Goal: Transaction & Acquisition: Purchase product/service

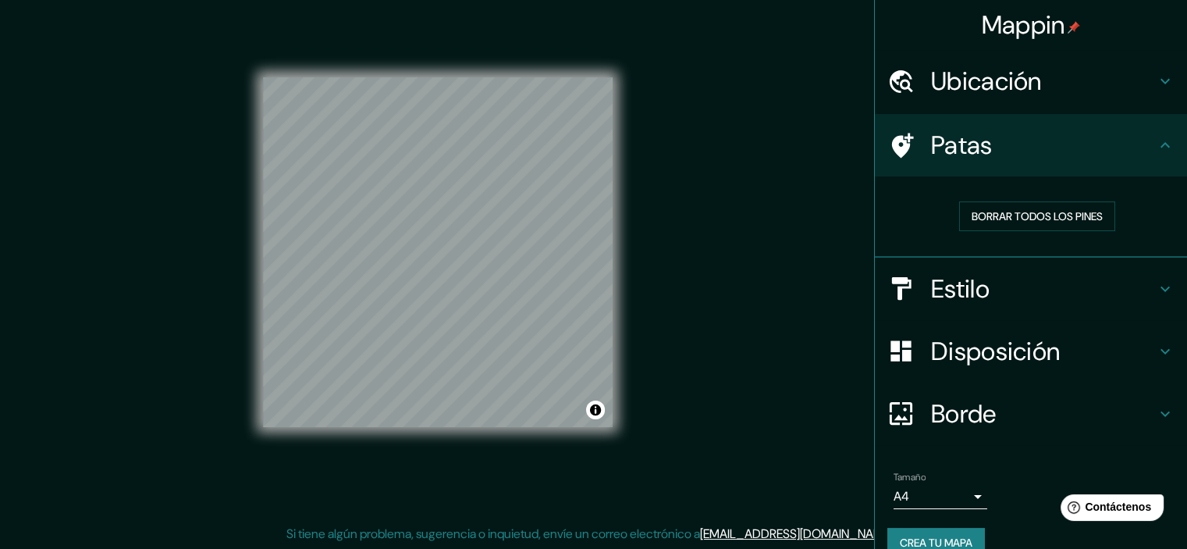
scroll to position [25, 0]
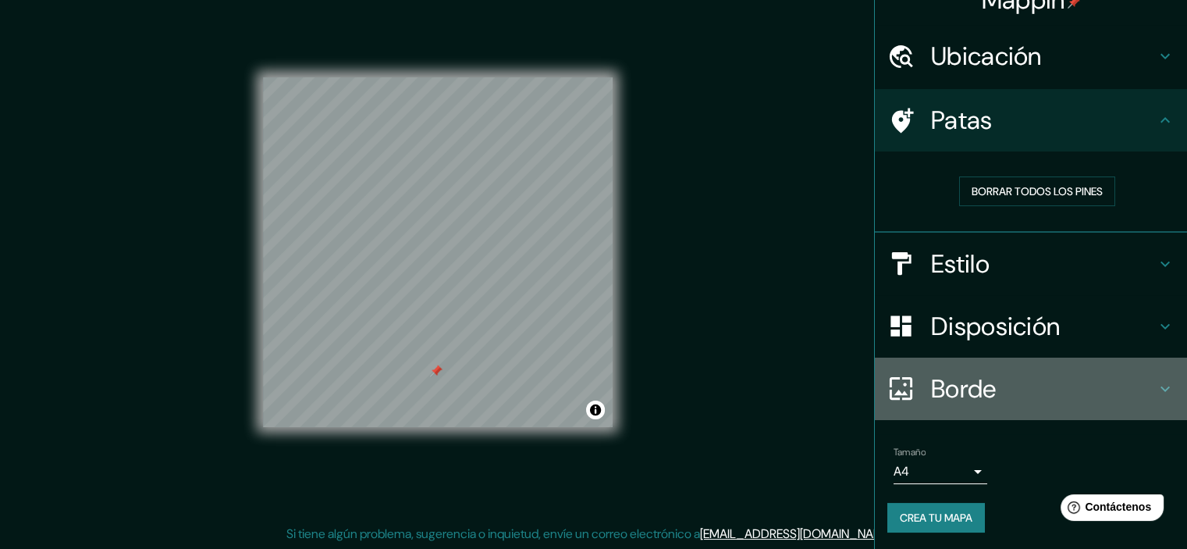
click at [931, 386] on font "Borde" at bounding box center [964, 388] width 66 height 33
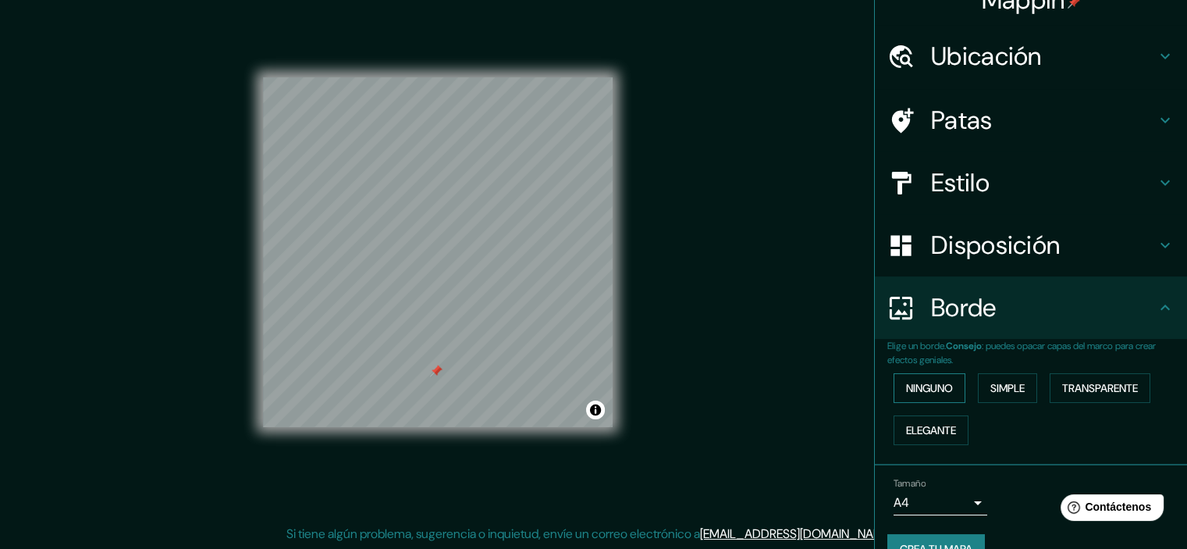
click at [934, 392] on font "Ninguno" at bounding box center [929, 388] width 47 height 14
click at [990, 397] on button "Simple" at bounding box center [1007, 388] width 59 height 30
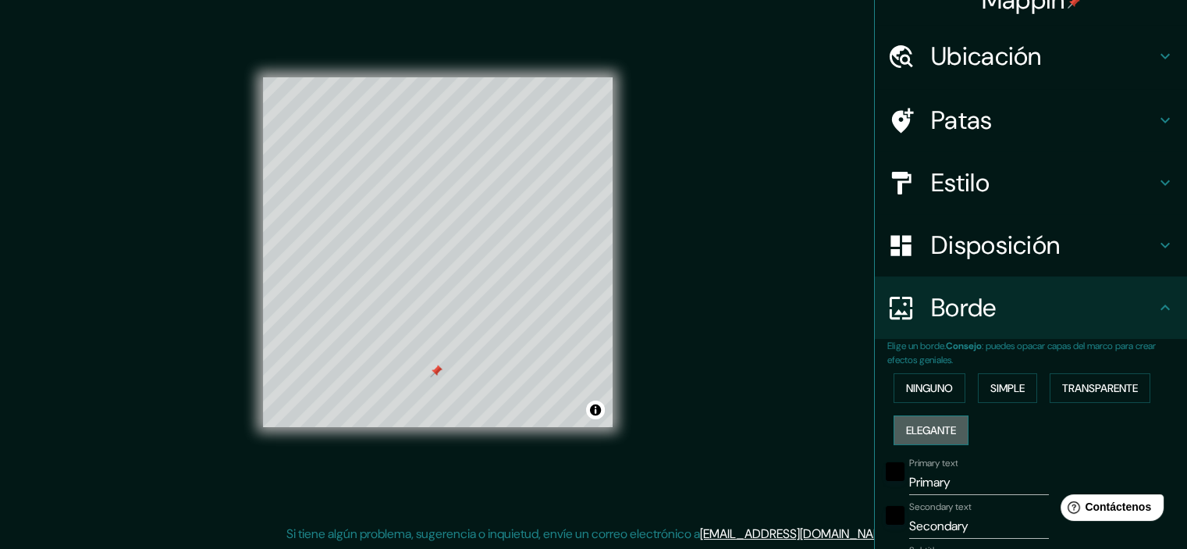
click at [943, 431] on font "Elegante" at bounding box center [931, 430] width 50 height 14
click at [906, 397] on font "Ninguno" at bounding box center [929, 388] width 47 height 20
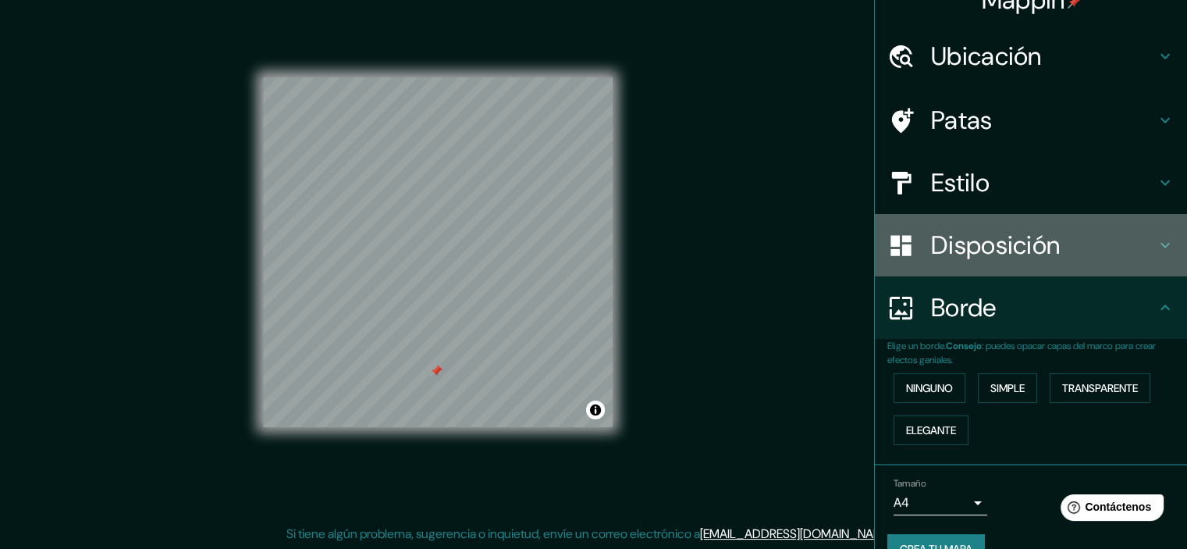
click at [956, 249] on font "Disposición" at bounding box center [995, 245] width 129 height 33
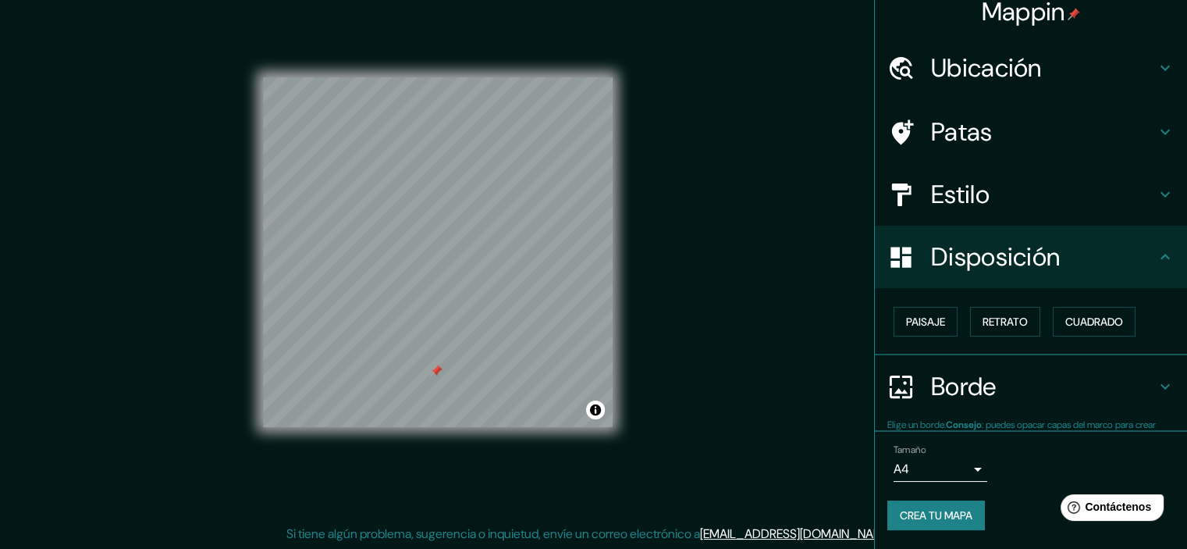
scroll to position [12, 0]
click at [956, 318] on div "Paisaje Retrato [PERSON_NAME]" at bounding box center [1037, 322] width 300 height 42
click at [970, 317] on button "Retrato" at bounding box center [1005, 323] width 70 height 30
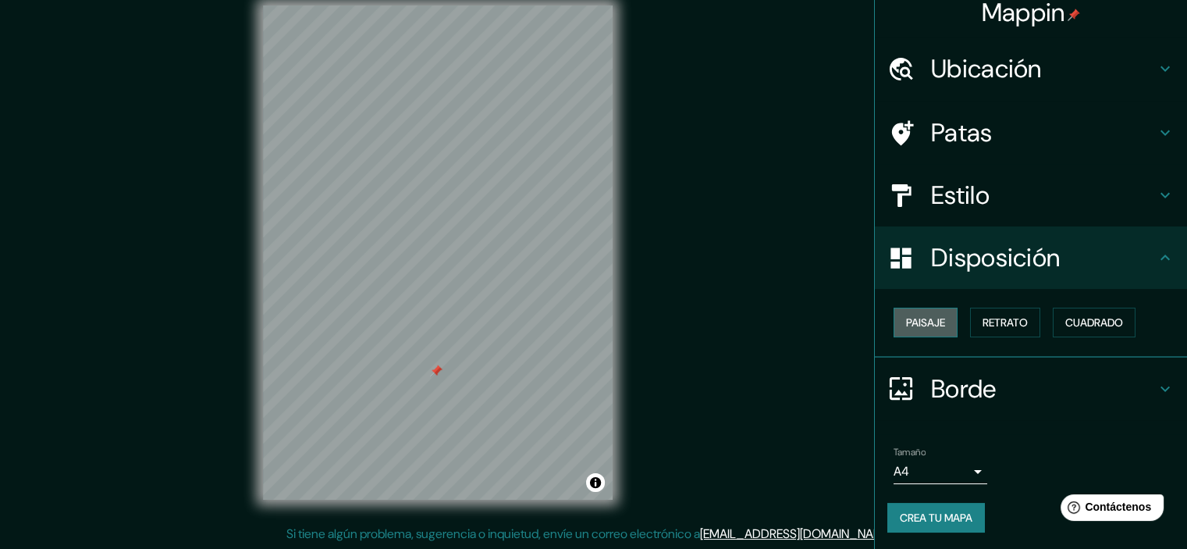
click at [940, 321] on button "Paisaje" at bounding box center [926, 323] width 64 height 30
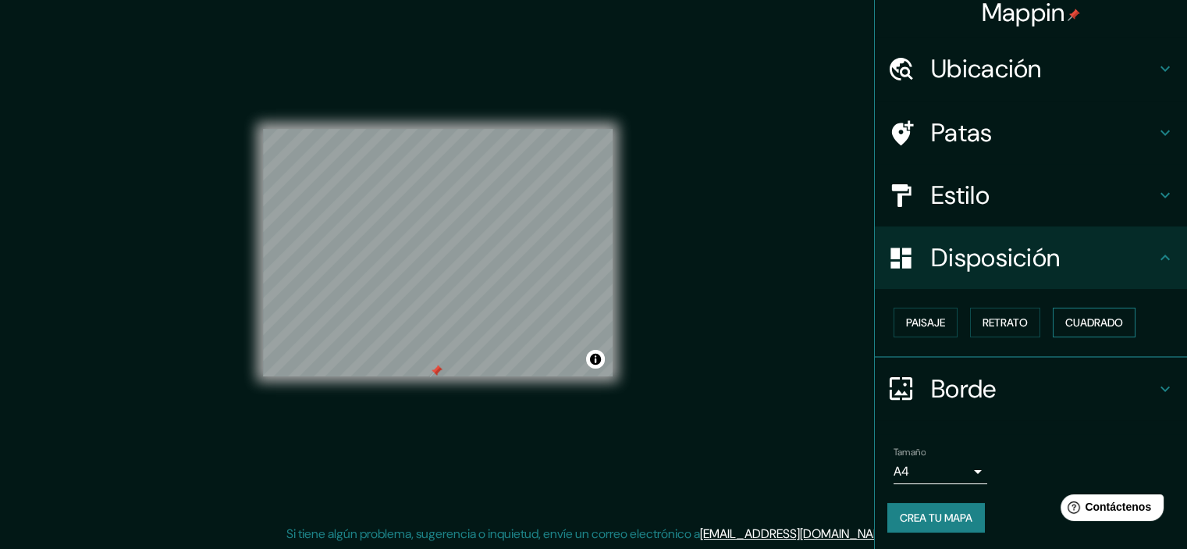
click at [1092, 316] on font "Cuadrado" at bounding box center [1094, 322] width 58 height 14
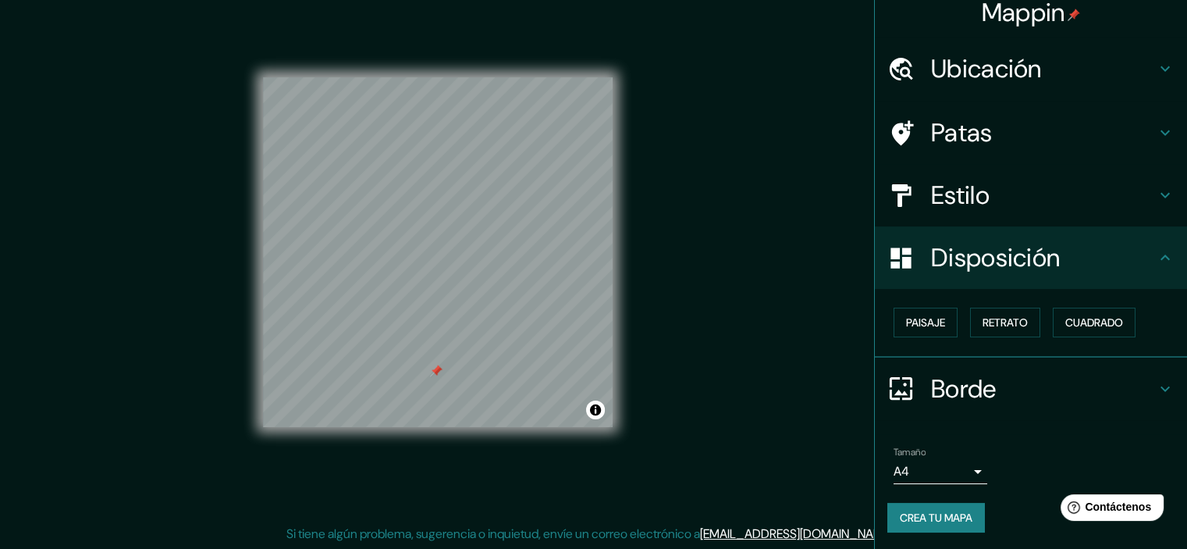
click at [972, 337] on div "Paisaje Retrato [PERSON_NAME]" at bounding box center [1037, 322] width 300 height 42
click at [983, 318] on font "Retrato" at bounding box center [1005, 322] width 45 height 14
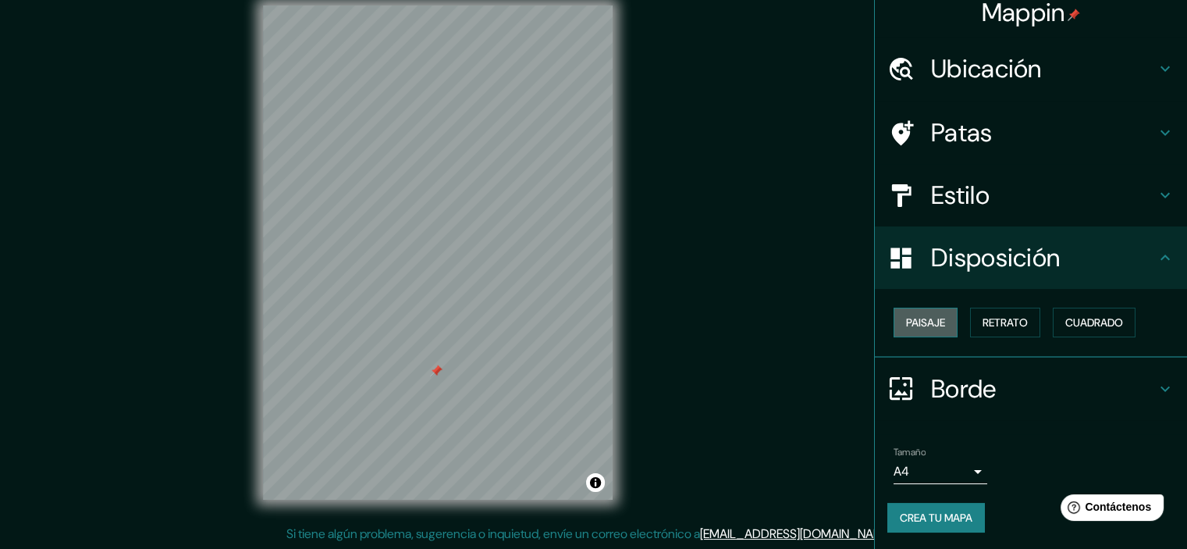
click at [925, 325] on font "Paisaje" at bounding box center [925, 322] width 39 height 14
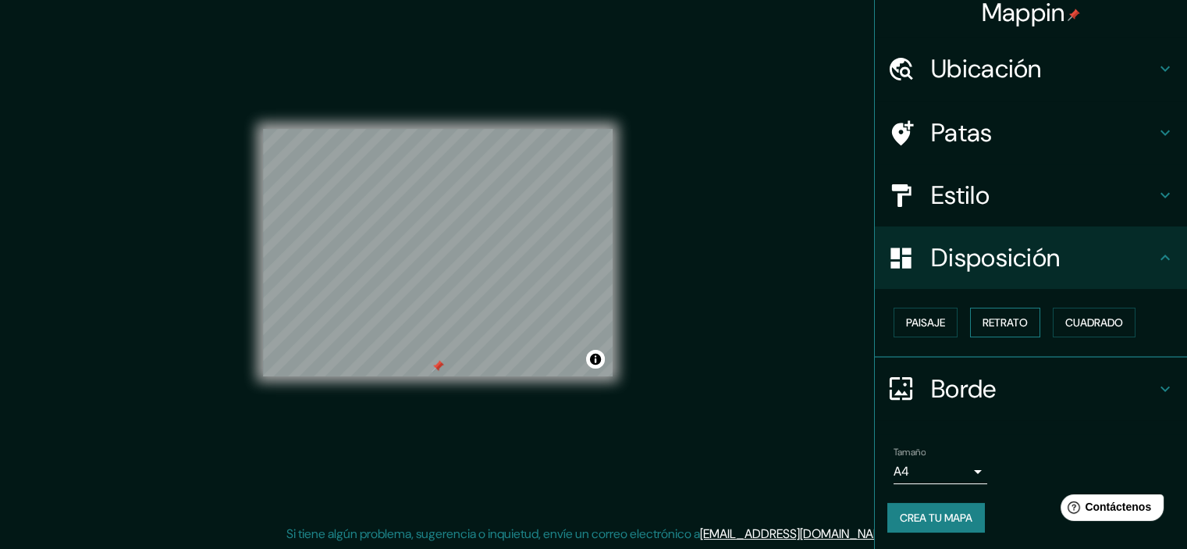
click at [983, 327] on font "Retrato" at bounding box center [1005, 322] width 45 height 14
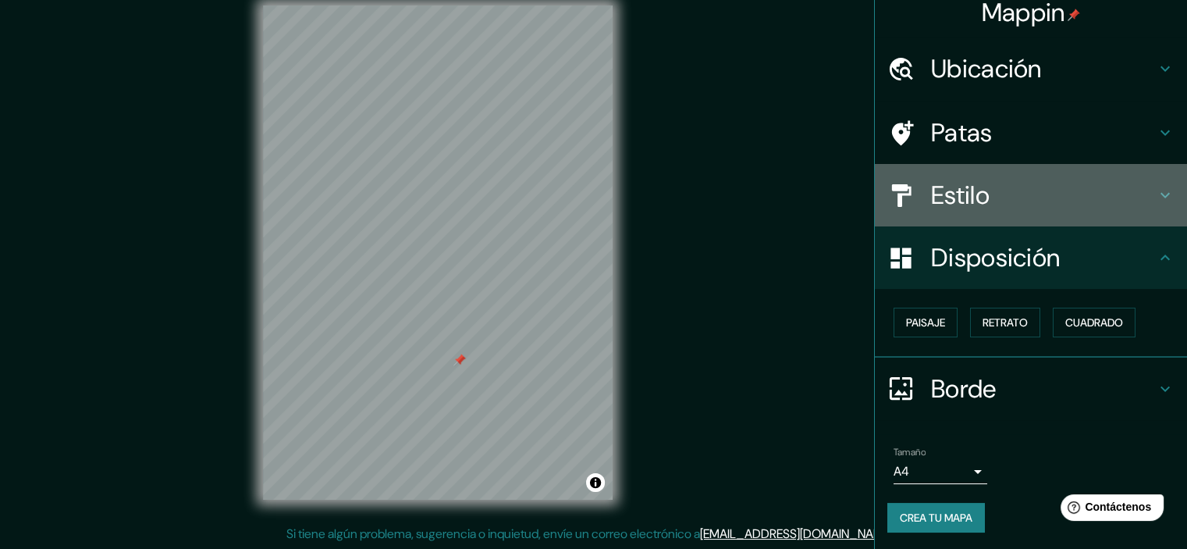
click at [949, 219] on div "Estilo" at bounding box center [1031, 195] width 312 height 62
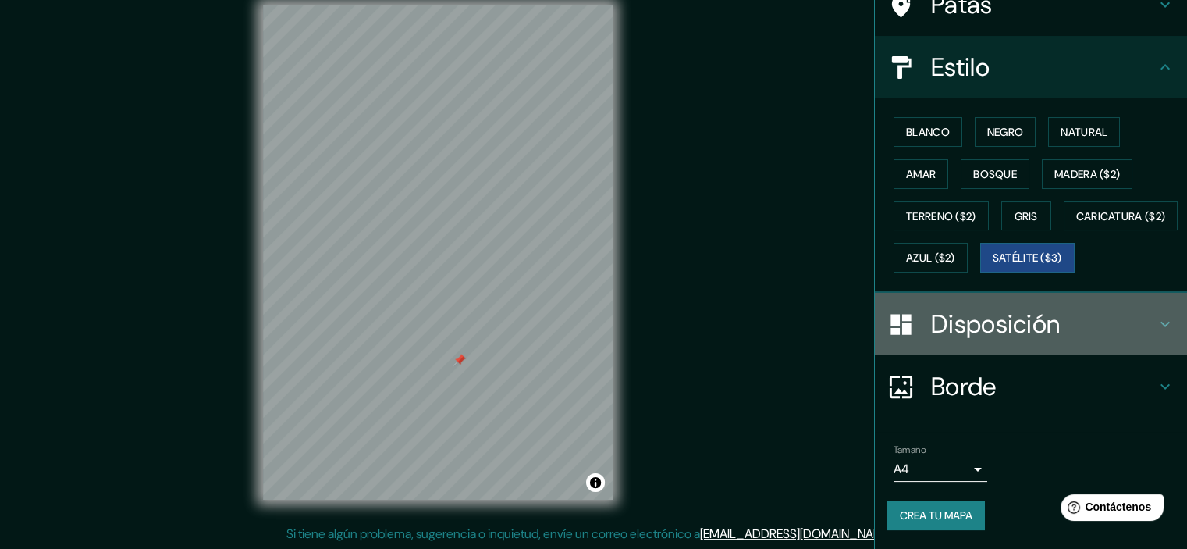
click at [952, 333] on font "Disposición" at bounding box center [995, 324] width 129 height 33
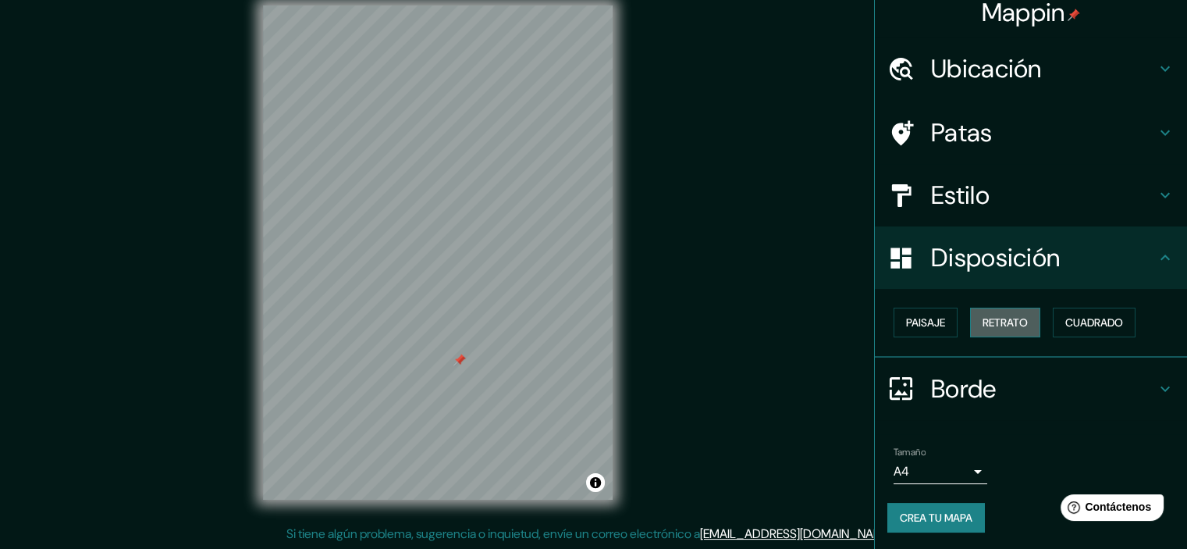
click at [992, 321] on font "Retrato" at bounding box center [1005, 322] width 45 height 14
click at [949, 324] on div "Paisaje Retrato [PERSON_NAME]" at bounding box center [1037, 322] width 300 height 42
click at [939, 325] on button "Paisaje" at bounding box center [926, 323] width 64 height 30
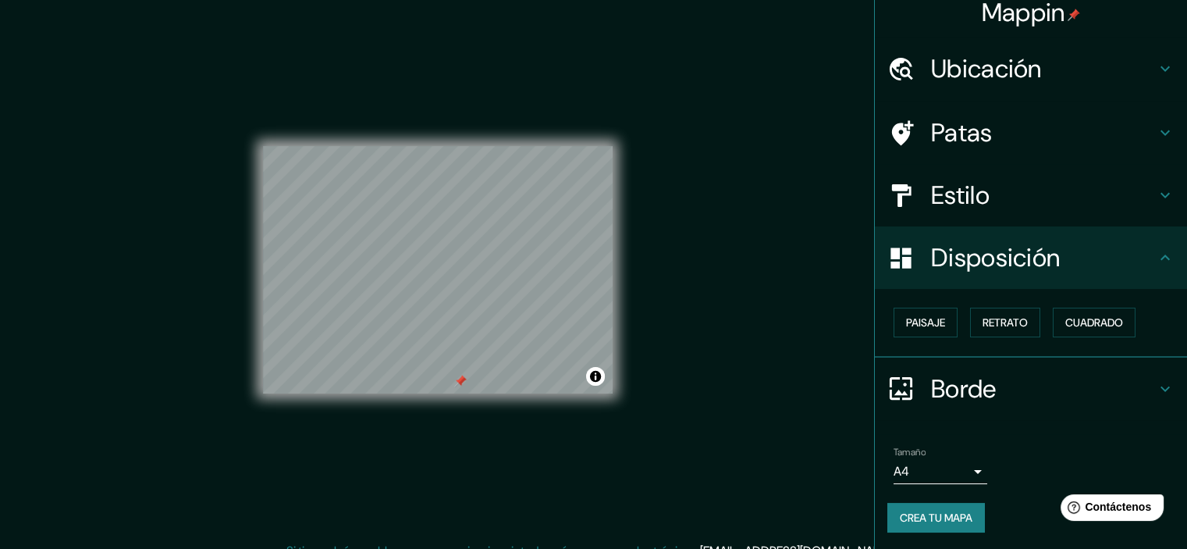
scroll to position [0, 0]
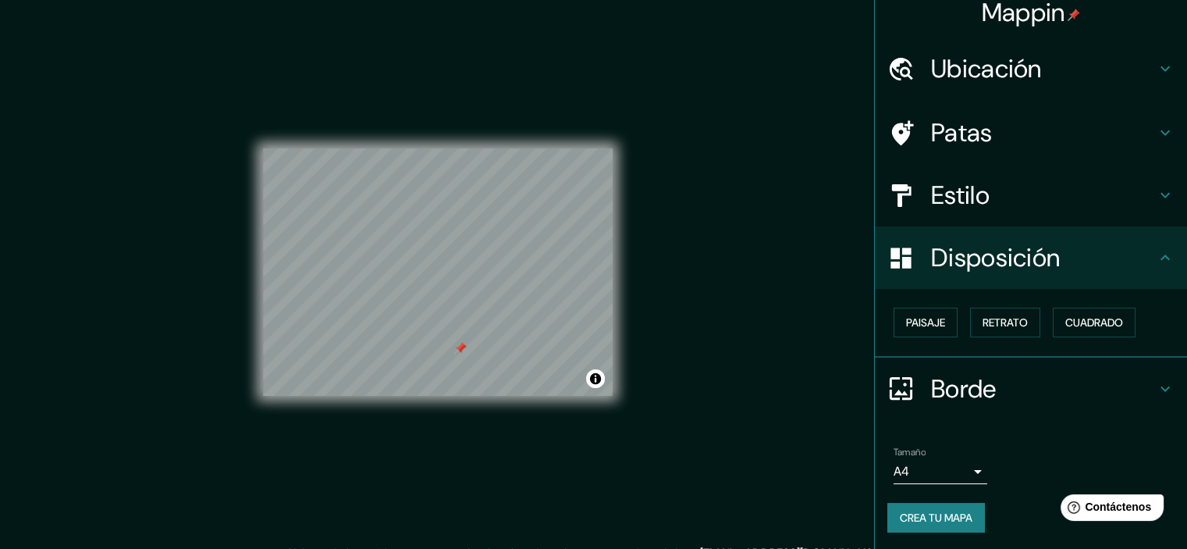
click at [674, 299] on div "Mappin Ubicación [GEOGRAPHIC_DATA], Departamento de [GEOGRAPHIC_DATA], [GEOGRAP…" at bounding box center [593, 284] width 1187 height 569
click at [646, 151] on div "Mappin Ubicación [GEOGRAPHIC_DATA], Departamento de [GEOGRAPHIC_DATA], [GEOGRAP…" at bounding box center [593, 284] width 1187 height 569
click at [918, 520] on font "Crea tu mapa" at bounding box center [936, 517] width 73 height 14
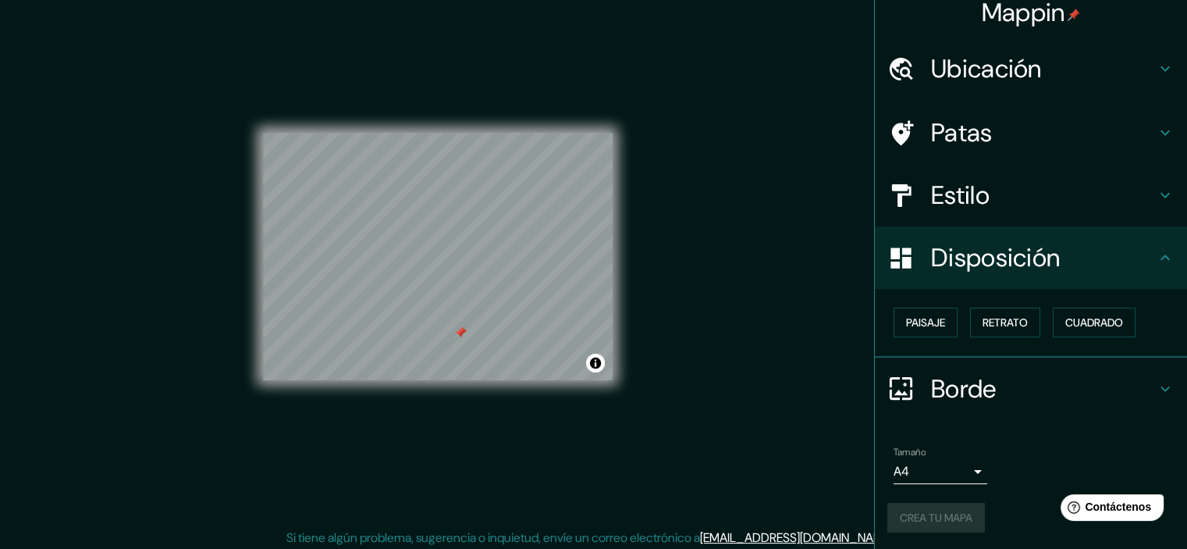
scroll to position [20, 0]
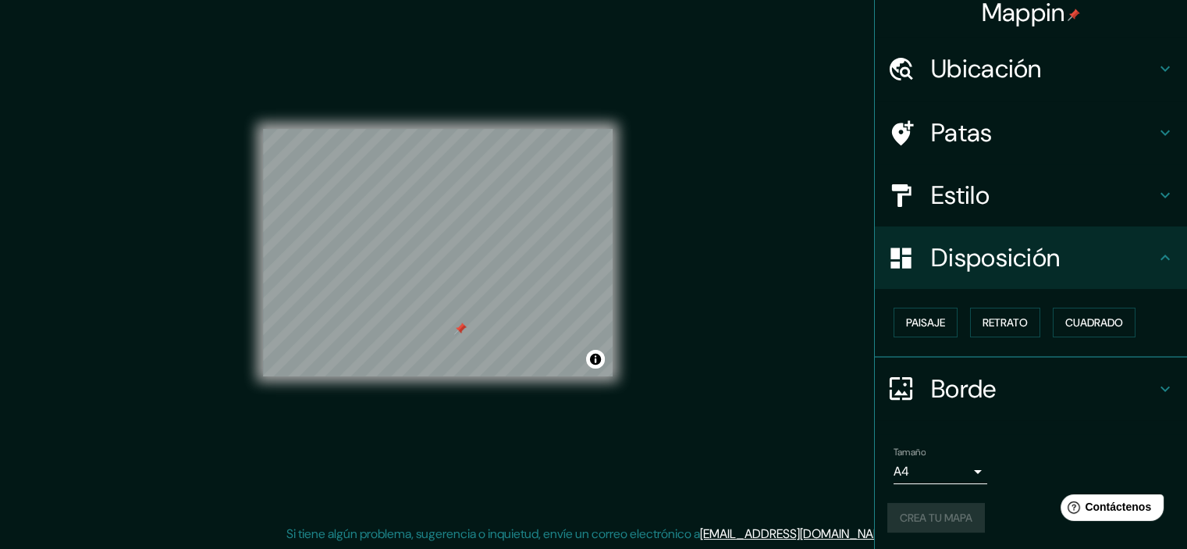
click at [945, 508] on div "Crea tu mapa" at bounding box center [1030, 518] width 287 height 30
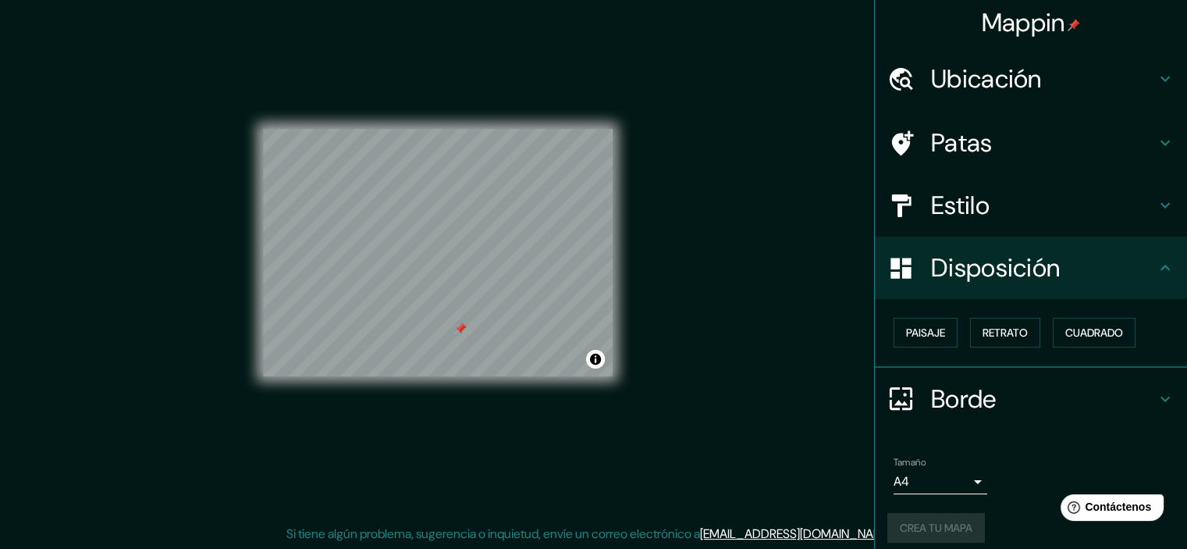
scroll to position [0, 0]
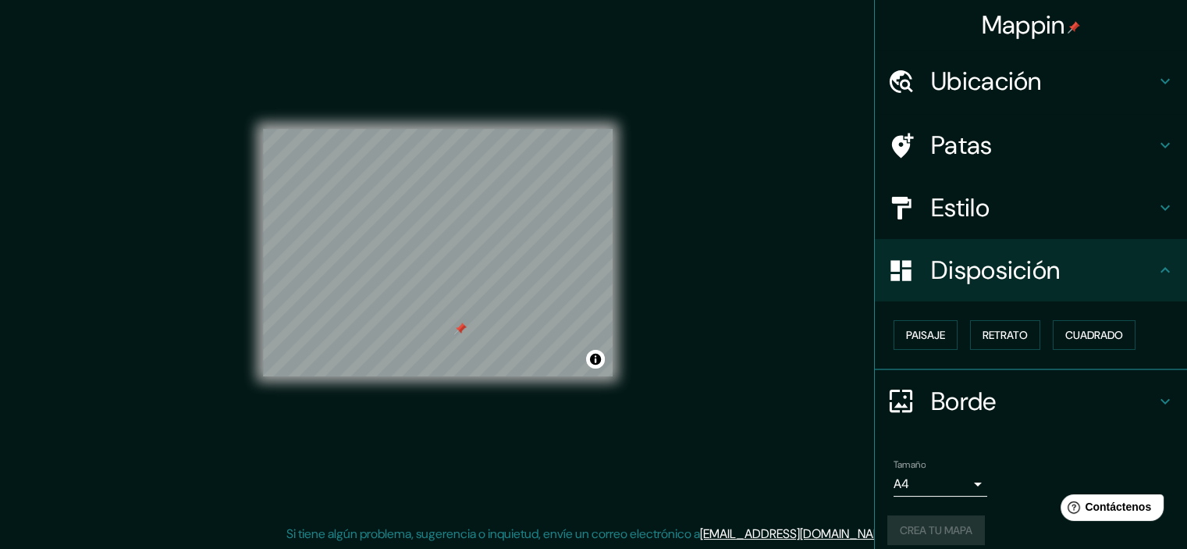
click at [1015, 43] on div "Mappin" at bounding box center [1031, 25] width 312 height 50
click at [1013, 40] on font "Mappin" at bounding box center [1024, 25] width 84 height 33
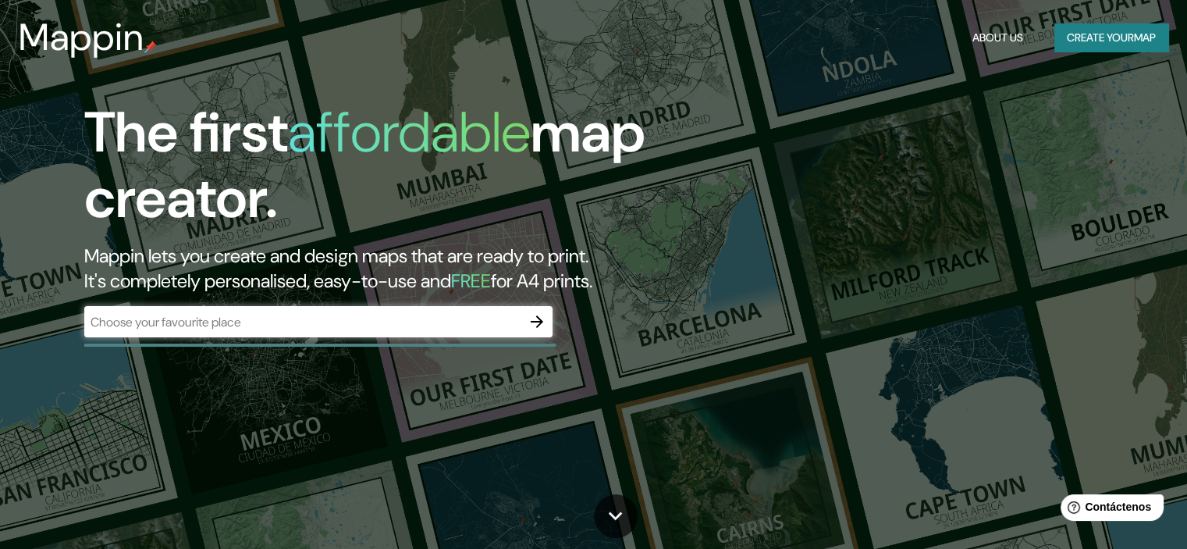
click at [1057, 21] on div "Mappin About Us Create your map" at bounding box center [593, 37] width 1187 height 50
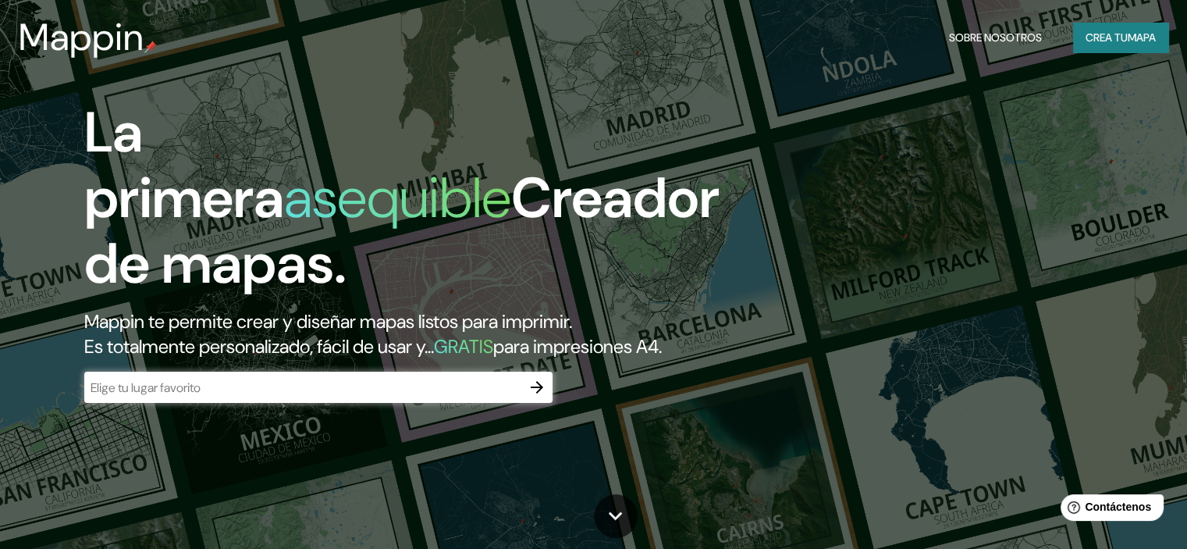
click at [1065, 19] on div "Mappin Sobre nosotros Crea tu mapa" at bounding box center [593, 37] width 1187 height 50
click at [1100, 33] on font "Crea tu" at bounding box center [1107, 37] width 42 height 14
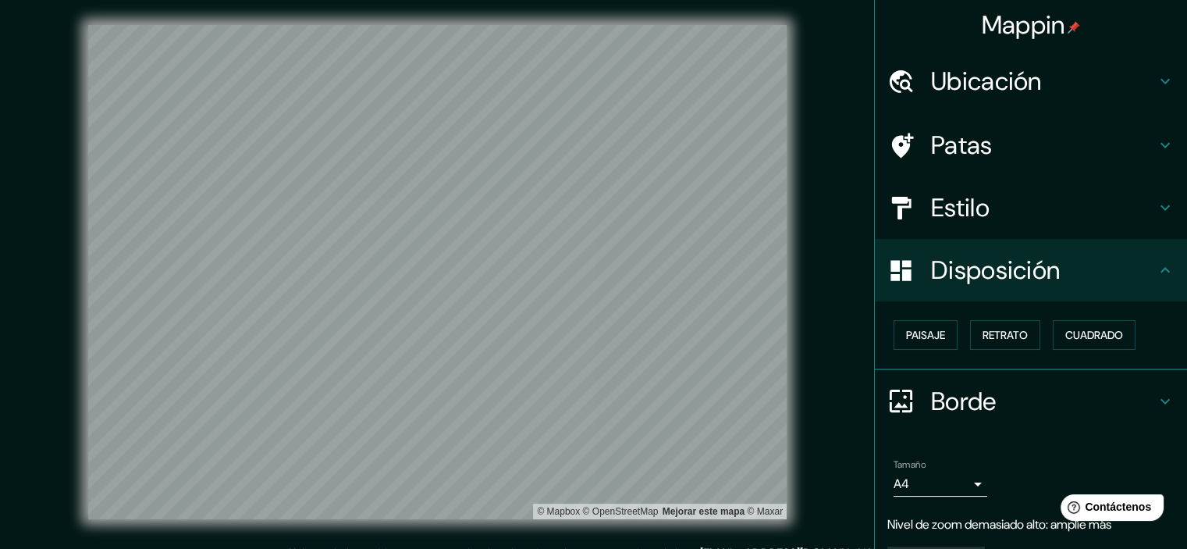
click at [1051, 69] on h4 "Ubicación" at bounding box center [1043, 81] width 225 height 31
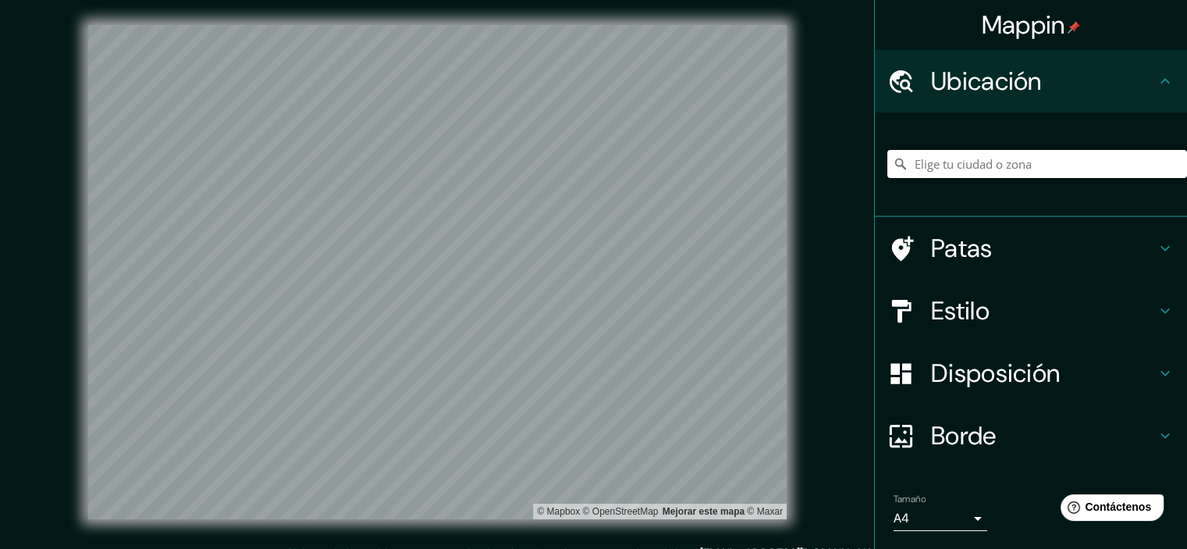
click at [1008, 169] on input "Elige tu ciudad o zona" at bounding box center [1037, 164] width 300 height 28
type input "[GEOGRAPHIC_DATA], Departamento de [GEOGRAPHIC_DATA], [GEOGRAPHIC_DATA]"
click at [282, 524] on div "© Mapbox © OpenStreetMap Mejorar este mapa © Maxar" at bounding box center [437, 272] width 749 height 544
click at [1105, 30] on div "Mappin" at bounding box center [1031, 25] width 312 height 50
